Goal: Navigation & Orientation: Understand site structure

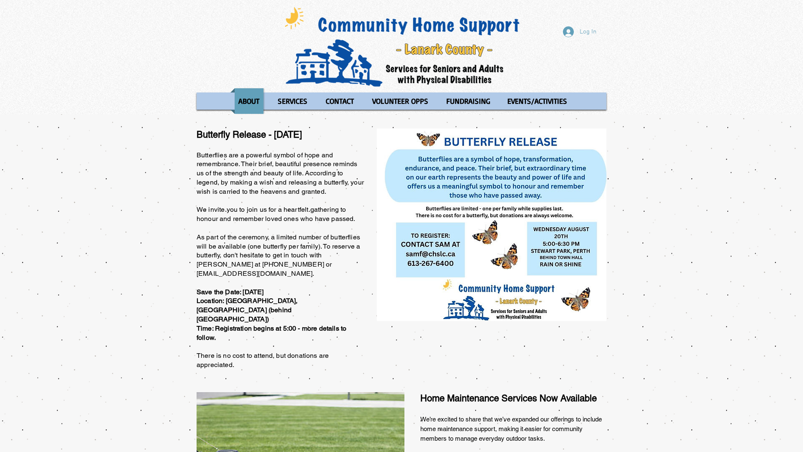
click at [0, 0] on div "Log In ABOUT OUR STORIES Diner's Club Stories MOW Stories [PERSON_NAME]'s Journ…" at bounding box center [401, 57] width 803 height 114
